Goal: Navigation & Orientation: Find specific page/section

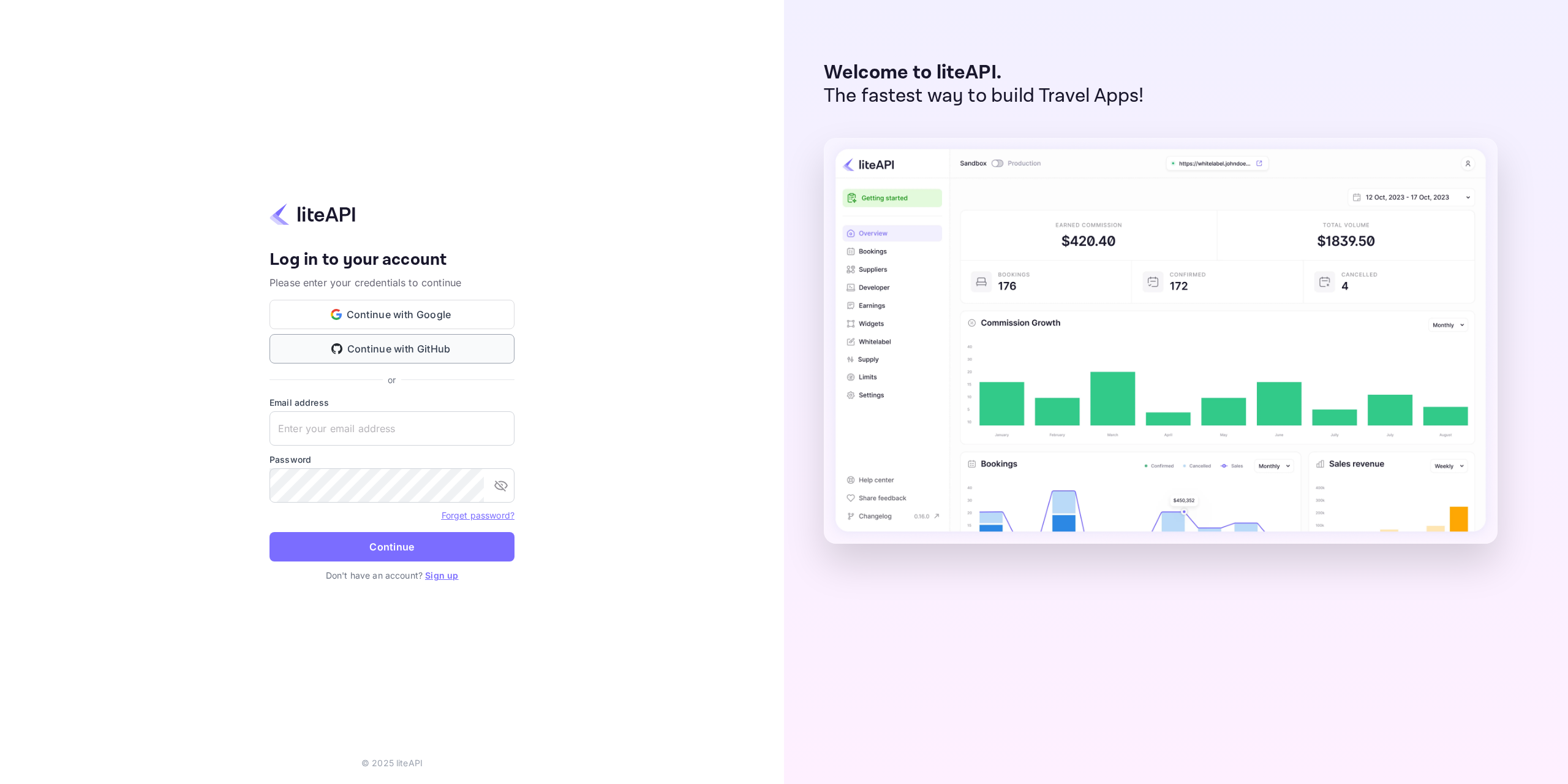
type input "[EMAIL_ADDRESS][DOMAIN_NAME]"
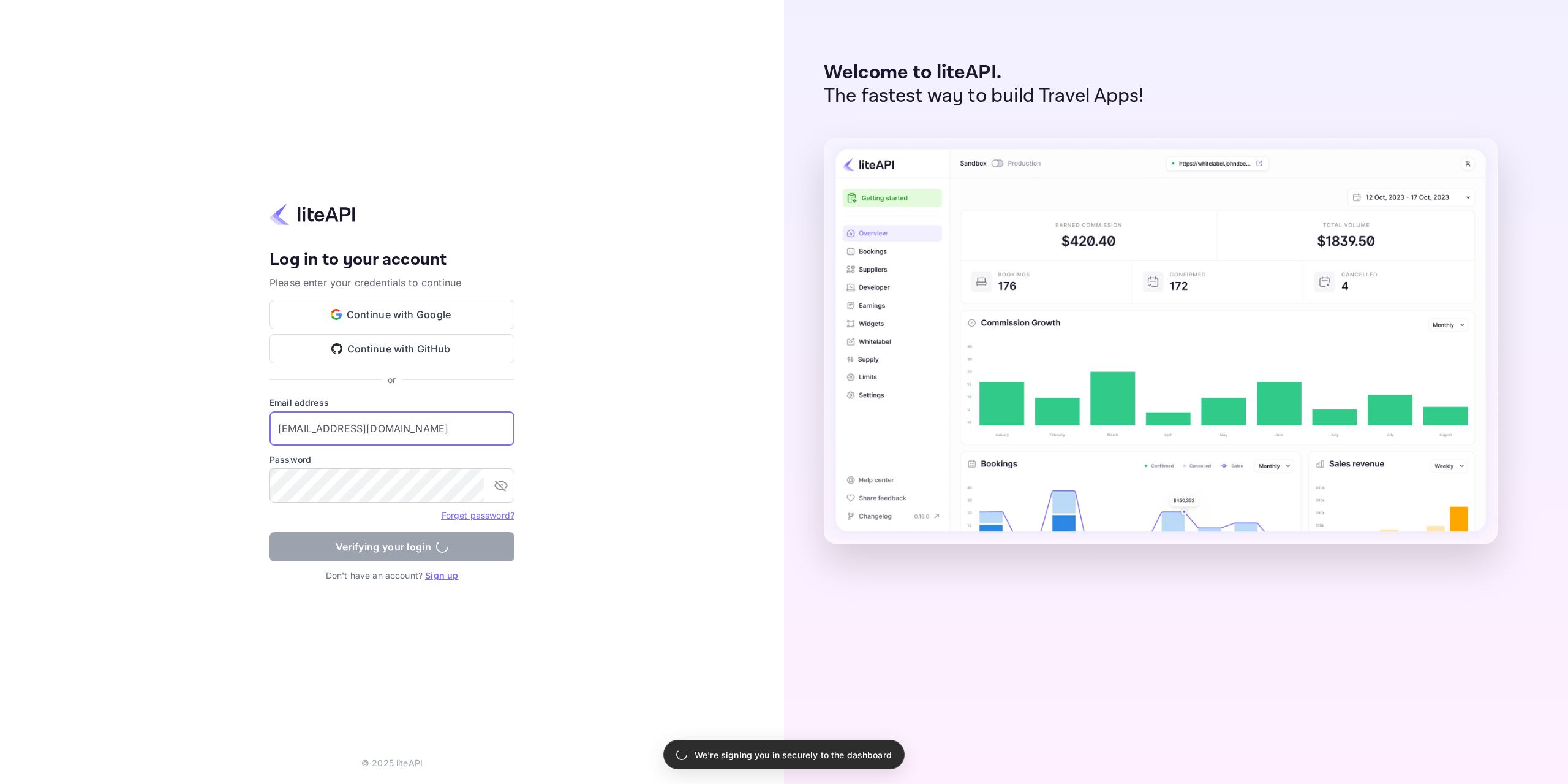
drag, startPoint x: 382, startPoint y: 544, endPoint x: 375, endPoint y: 542, distance: 7.3
click at [380, 543] on form "Email address contact@nubreedhotels.com ​ Password ​ Forget password? Verifying…" at bounding box center [392, 482] width 245 height 173
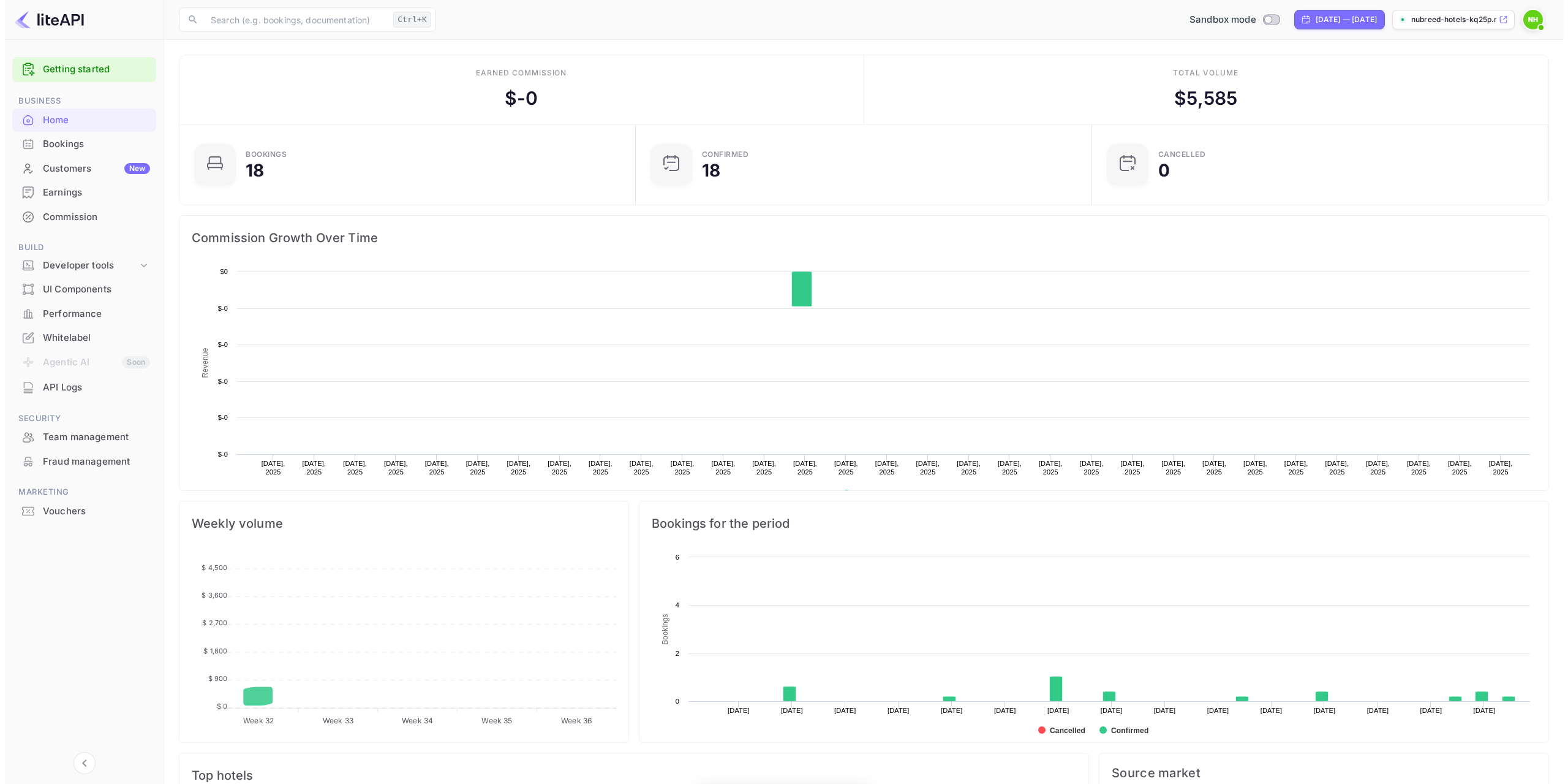
scroll to position [190, 440]
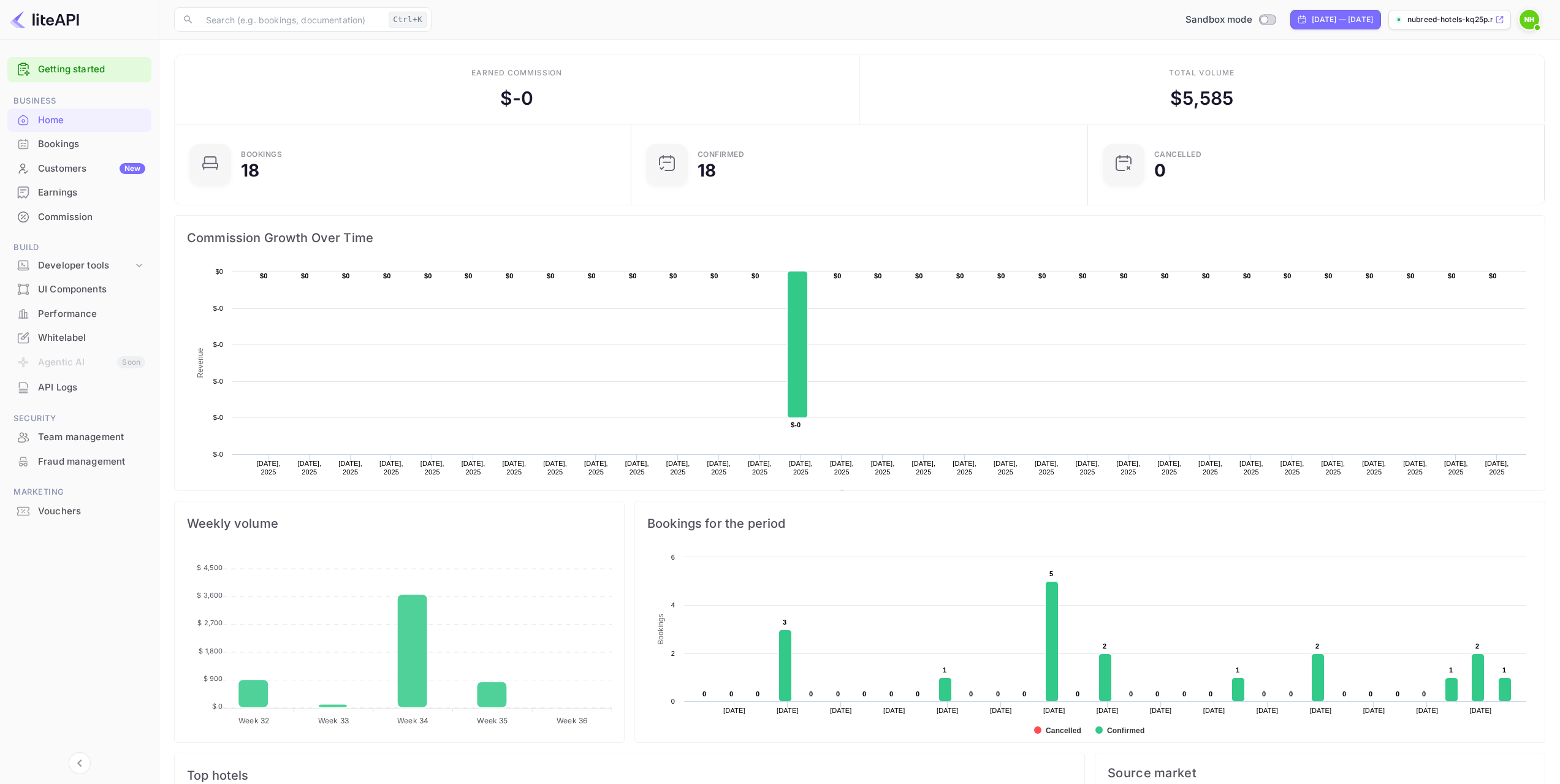
click at [43, 150] on div "Bookings" at bounding box center [79, 145] width 144 height 24
